Goal: Information Seeking & Learning: Find specific fact

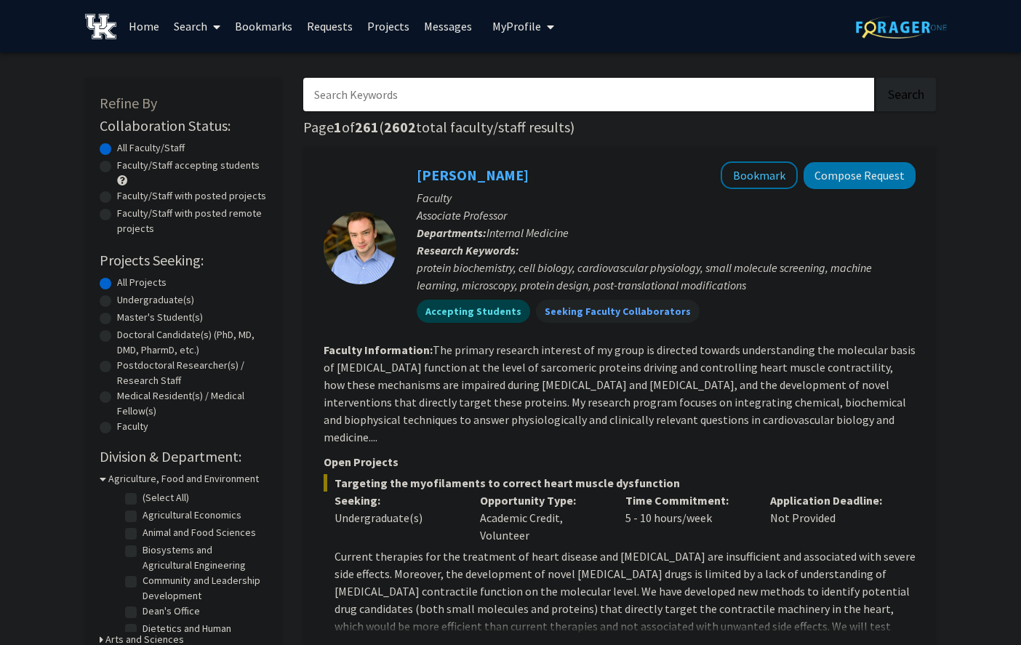
click at [588, 94] on input "Search Keywords" at bounding box center [588, 94] width 571 height 33
click at [877, 78] on button "Search" at bounding box center [907, 94] width 60 height 33
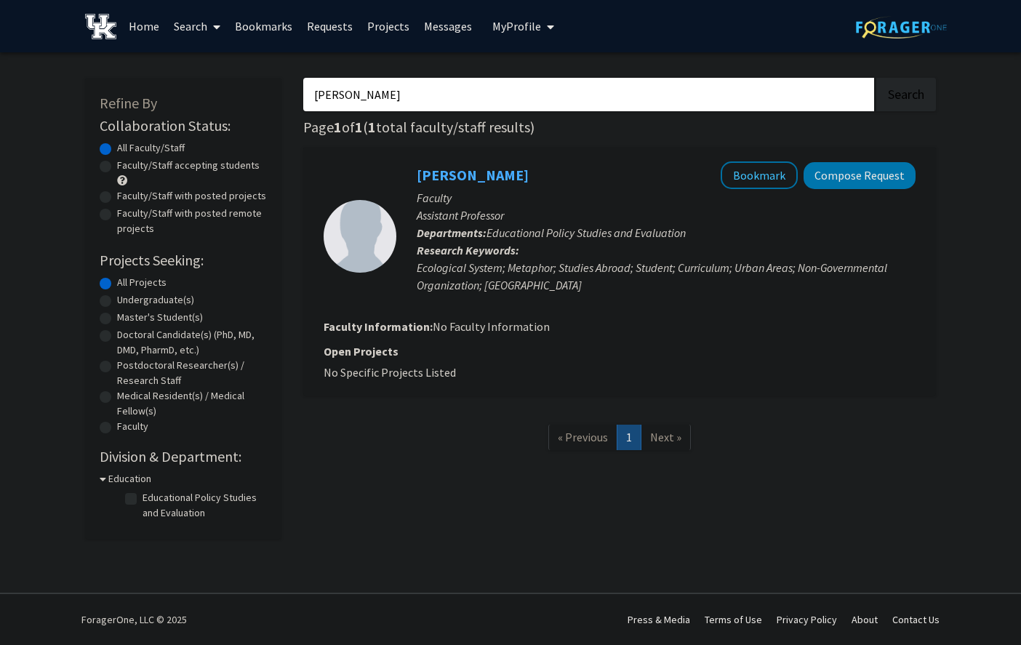
click at [383, 95] on input "[PERSON_NAME]" at bounding box center [588, 94] width 571 height 33
type input "Kayla"
click at [877, 78] on button "Search" at bounding box center [907, 94] width 60 height 33
click at [187, 27] on link "Search" at bounding box center [197, 26] width 61 height 51
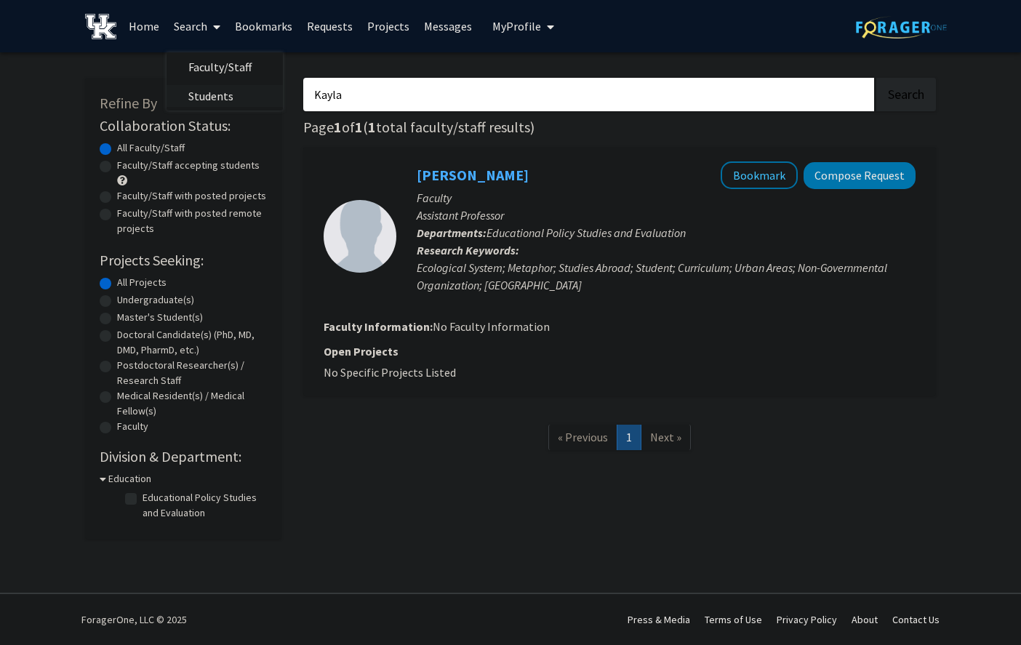
click at [226, 93] on span "Students" at bounding box center [211, 95] width 89 height 29
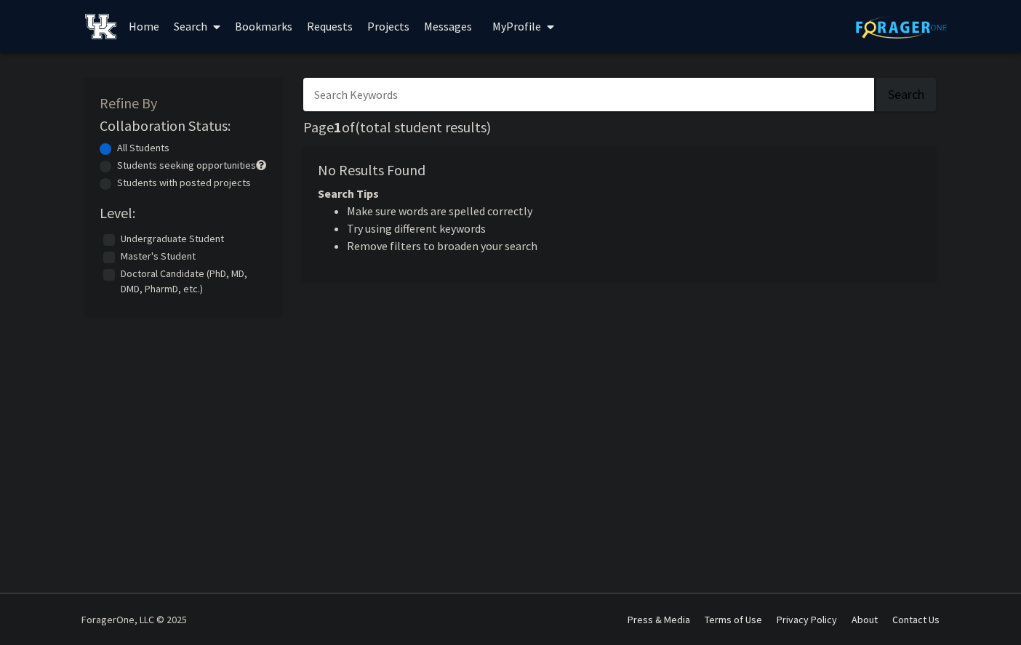
click at [348, 101] on input "Search Keywords" at bounding box center [588, 94] width 571 height 33
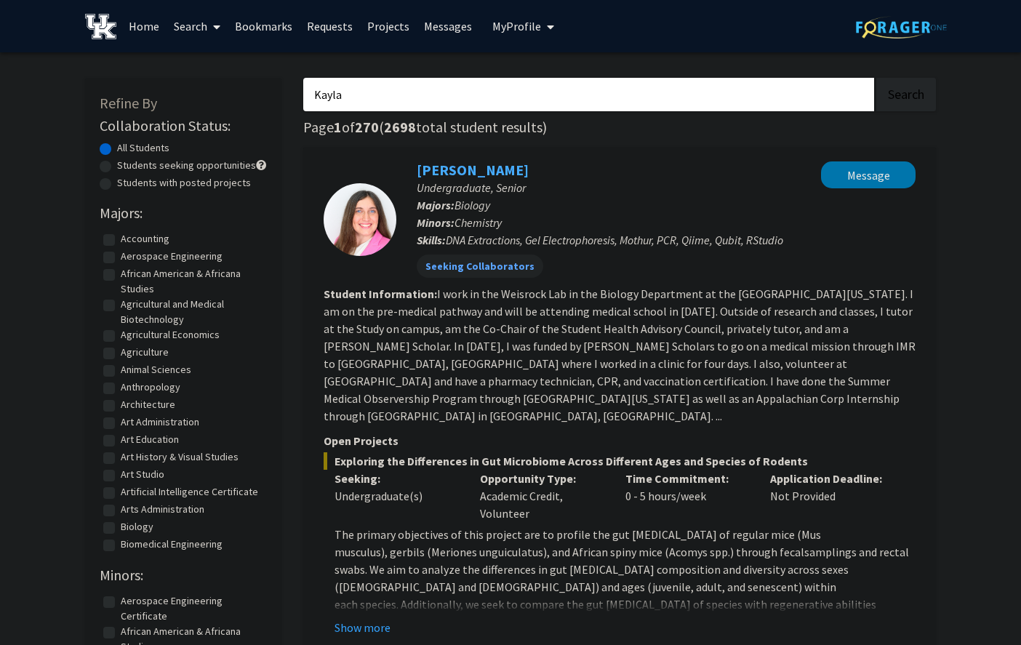
click at [877, 78] on button "Search" at bounding box center [907, 94] width 60 height 33
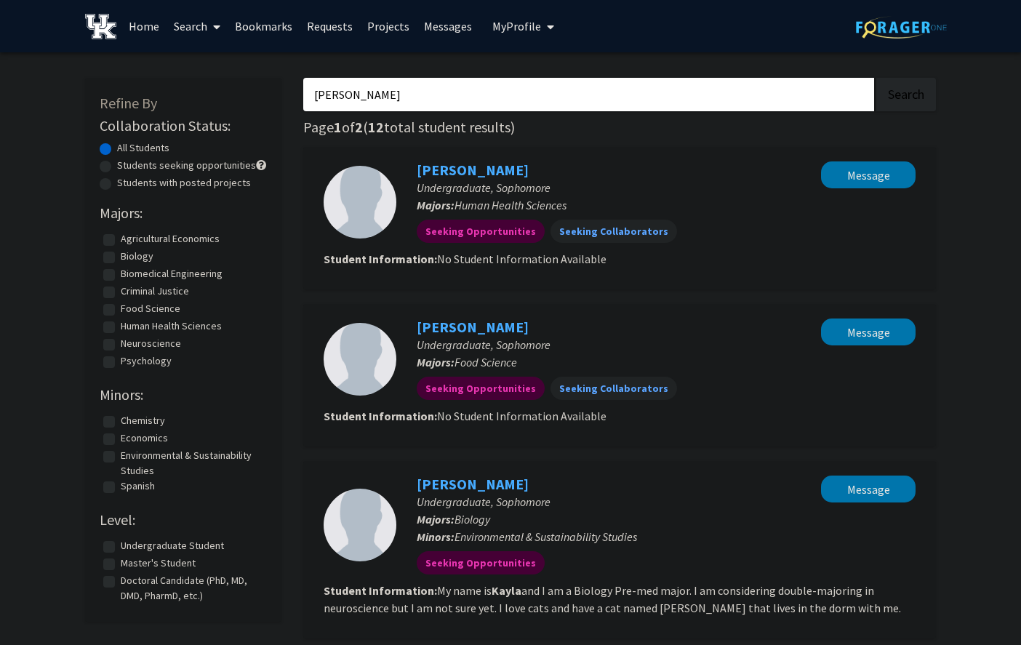
click at [877, 78] on button "Search" at bounding box center [907, 94] width 60 height 33
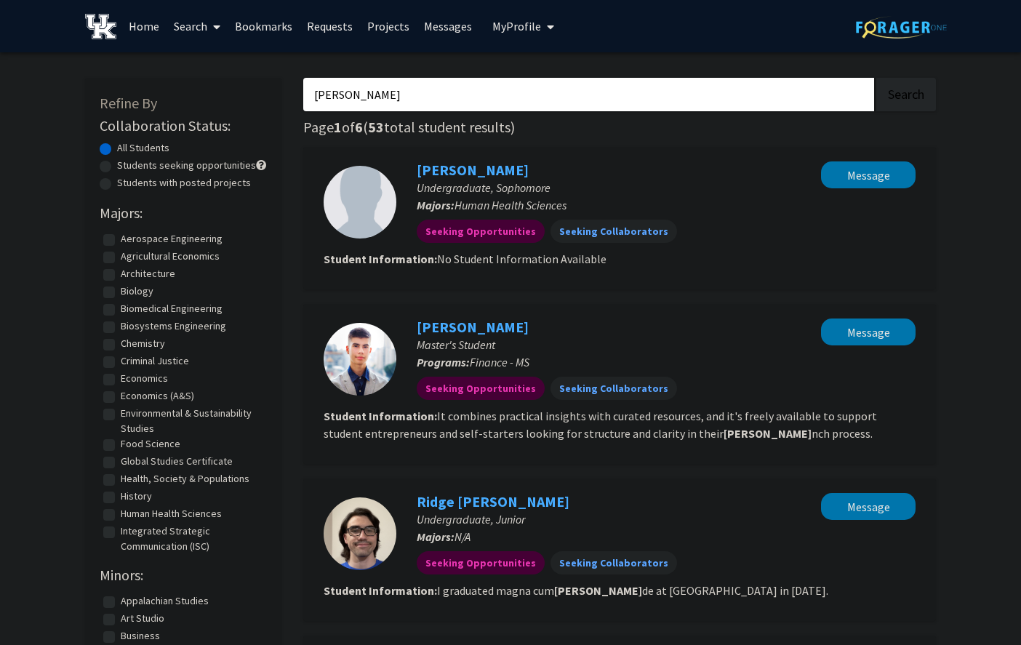
type input "[PERSON_NAME]"
click at [877, 78] on button "Search" at bounding box center [907, 94] width 60 height 33
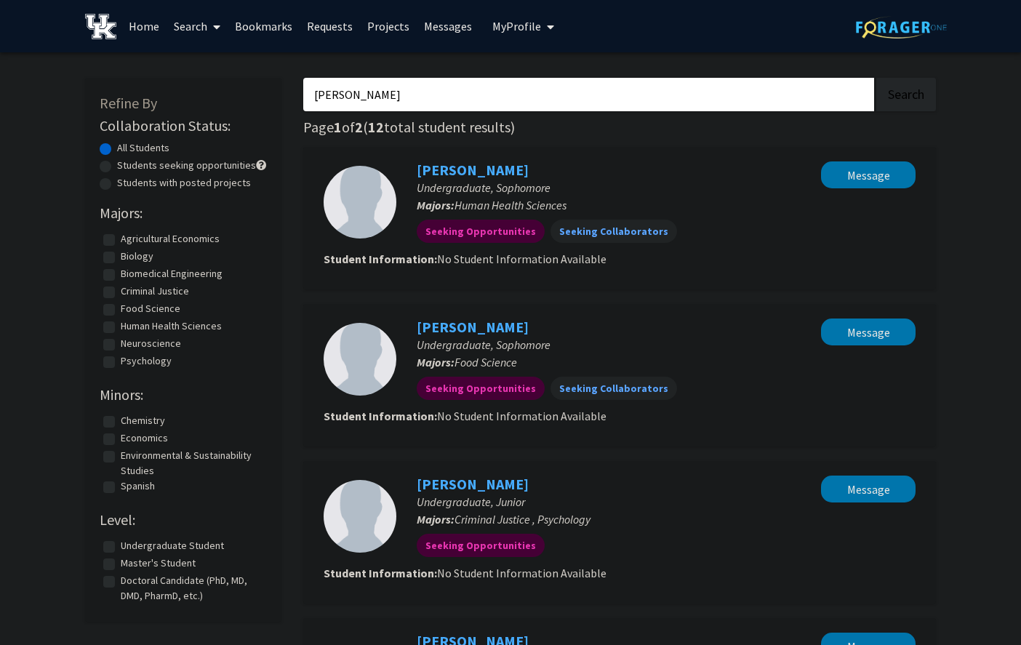
scroll to position [330, 0]
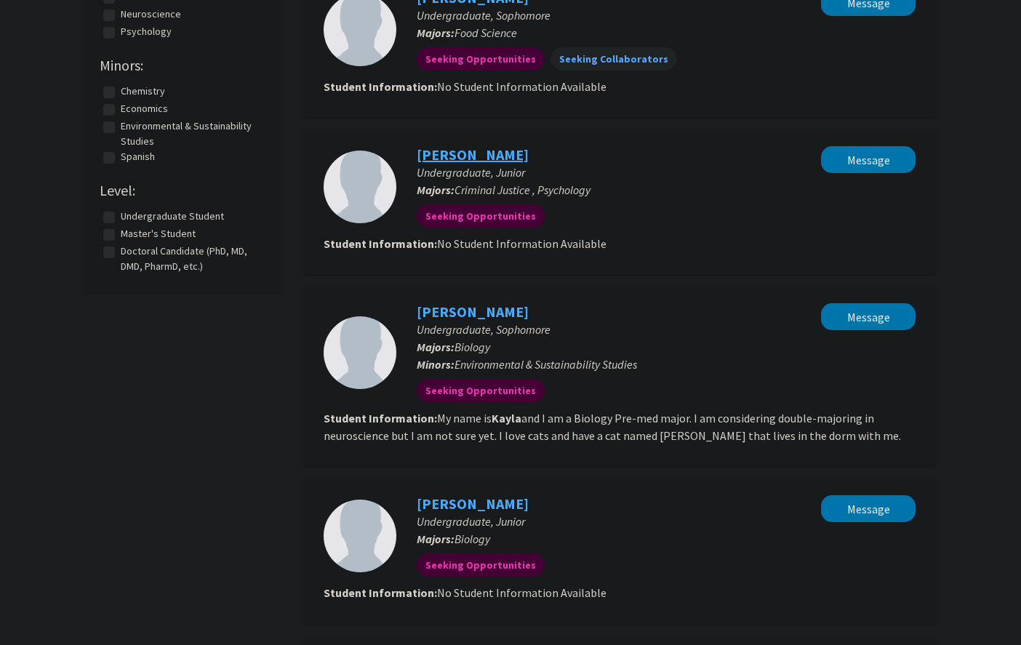
click at [468, 157] on link "[PERSON_NAME]" at bounding box center [473, 155] width 112 height 18
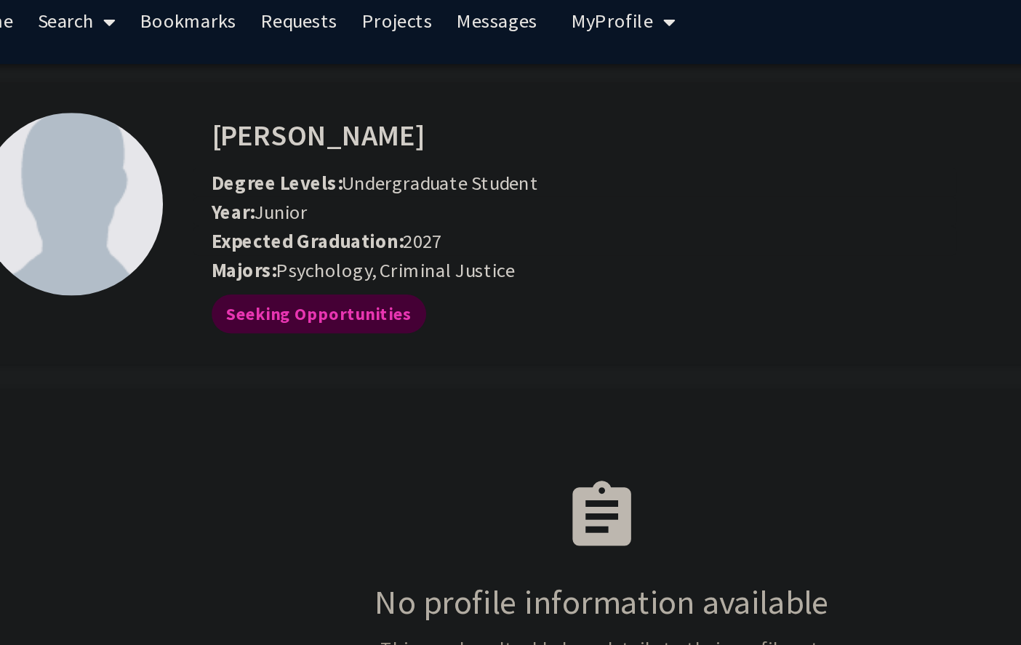
click at [338, 177] on span "Psychology , Criminal Justice" at bounding box center [387, 175] width 143 height 15
drag, startPoint x: 338, startPoint y: 177, endPoint x: 518, endPoint y: 172, distance: 179.7
click at [518, 172] on div "Majors: Psychology , Criminal Justice" at bounding box center [580, 175] width 626 height 17
copy span "Psychology , Criminal Justice"
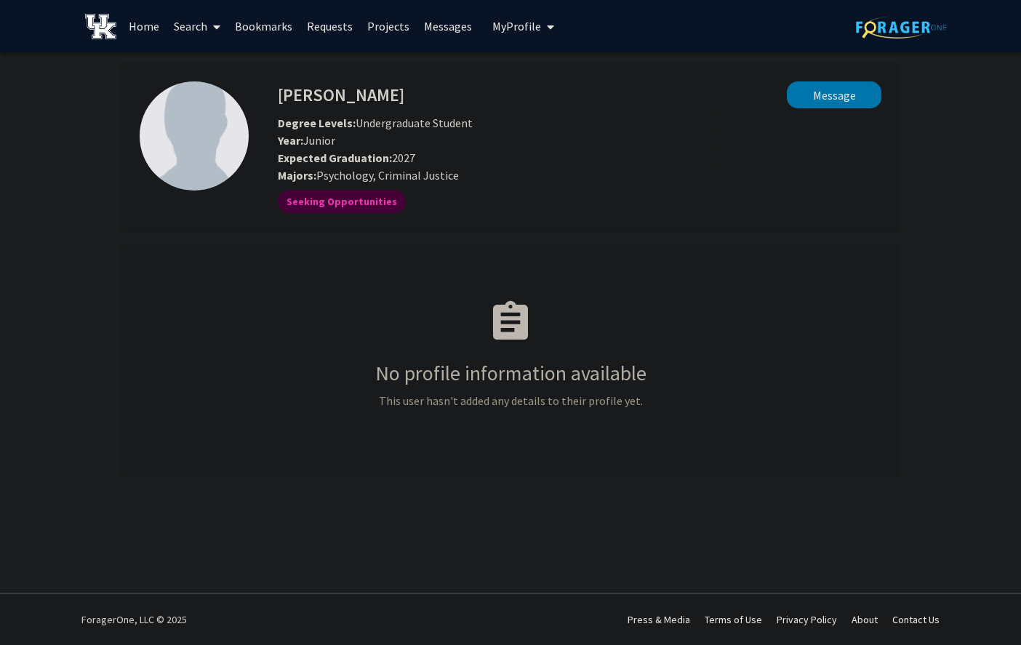
click at [99, 35] on img at bounding box center [100, 26] width 31 height 25
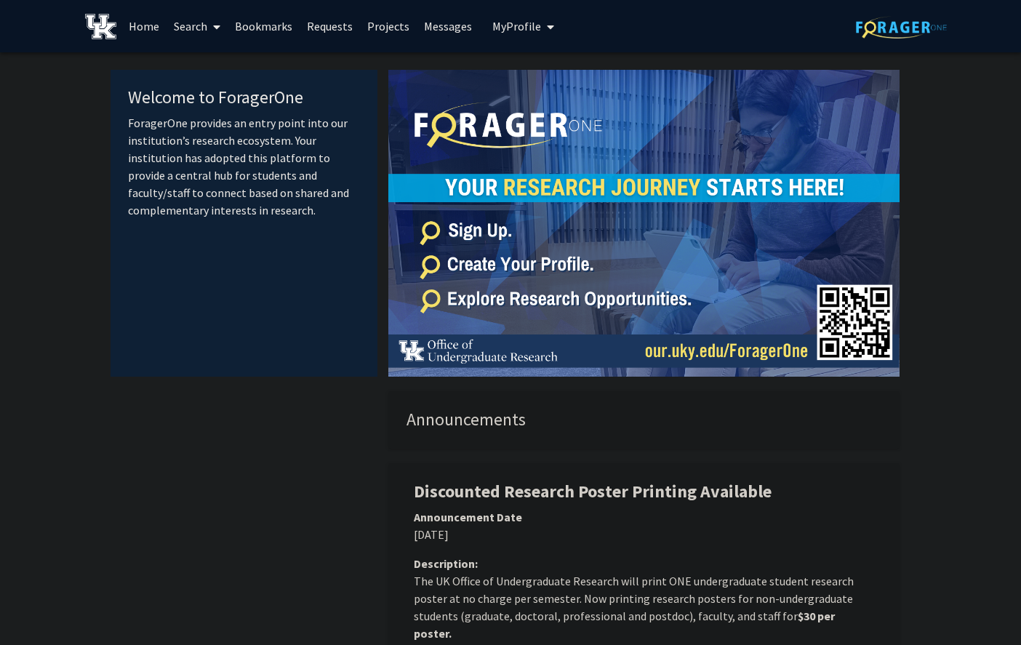
click at [218, 26] on icon at bounding box center [216, 27] width 7 height 12
click at [149, 31] on link "Home" at bounding box center [143, 26] width 45 height 51
